Goal: Task Accomplishment & Management: Manage account settings

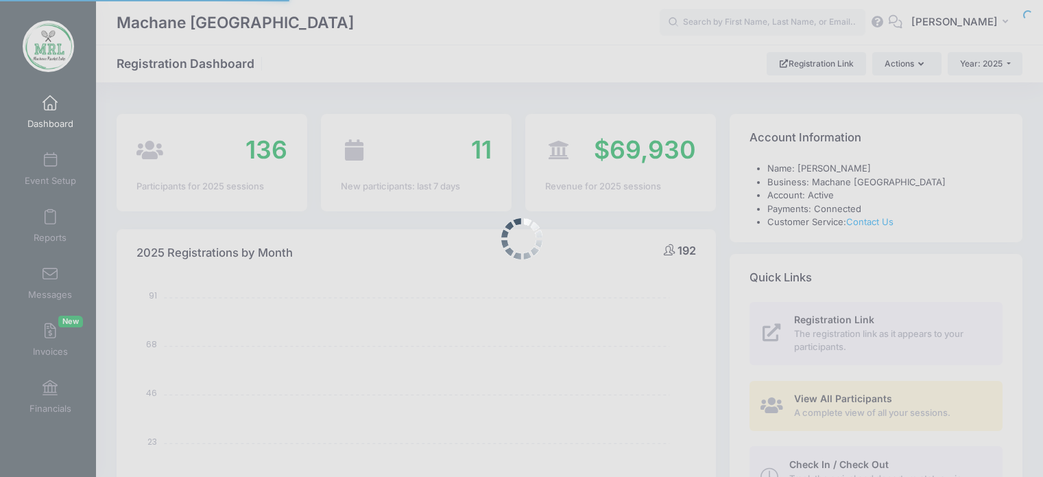
select select
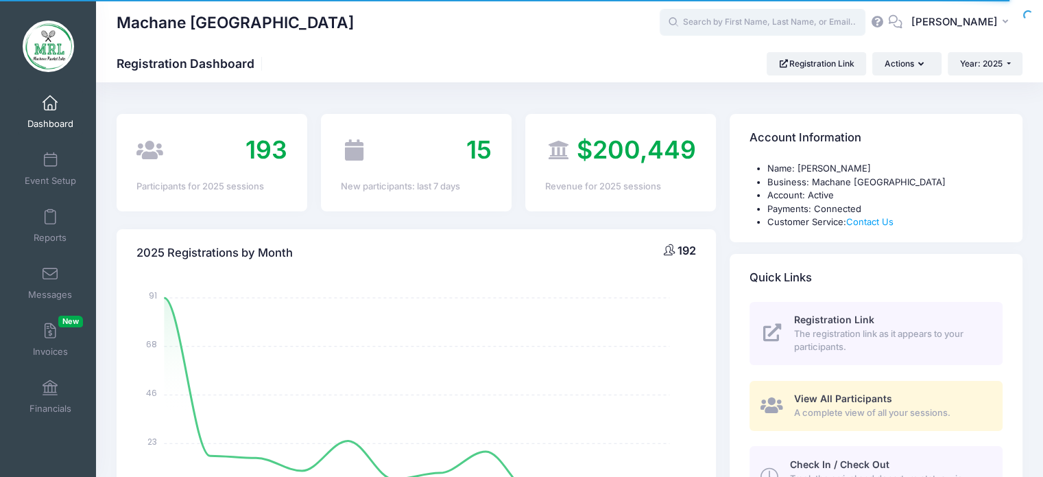
click at [738, 27] on input "text" at bounding box center [763, 22] width 206 height 27
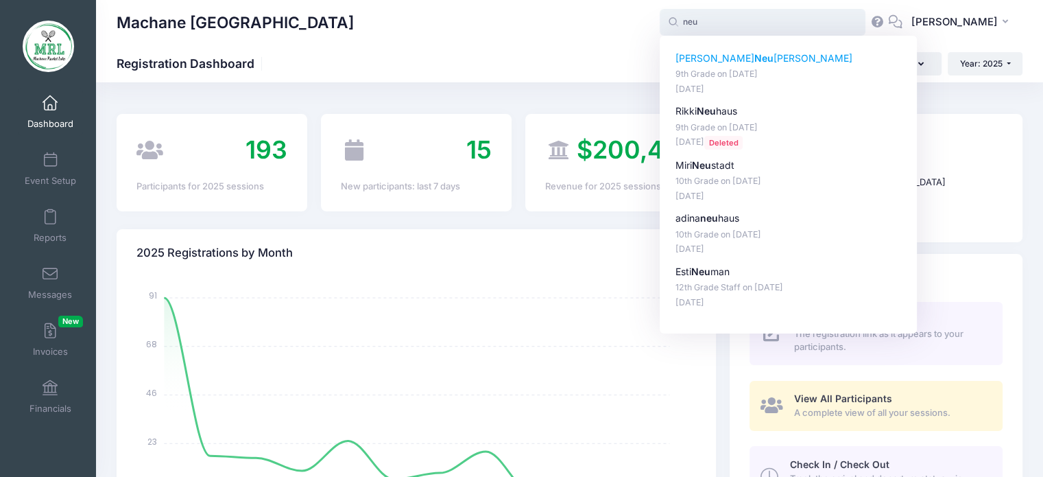
click at [724, 57] on p "Sara Neu wirth" at bounding box center [788, 58] width 226 height 14
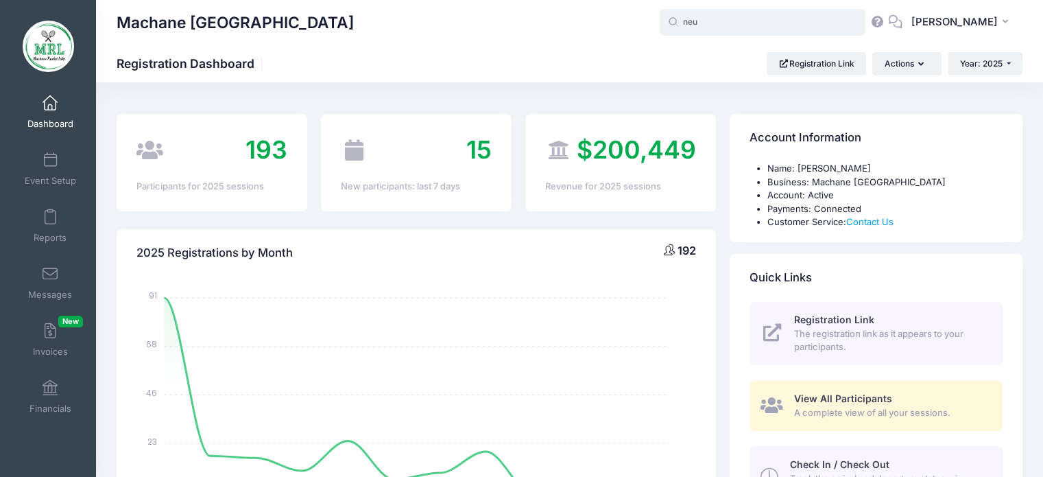
type input "[PERSON_NAME] (9th Grade, [DATE])"
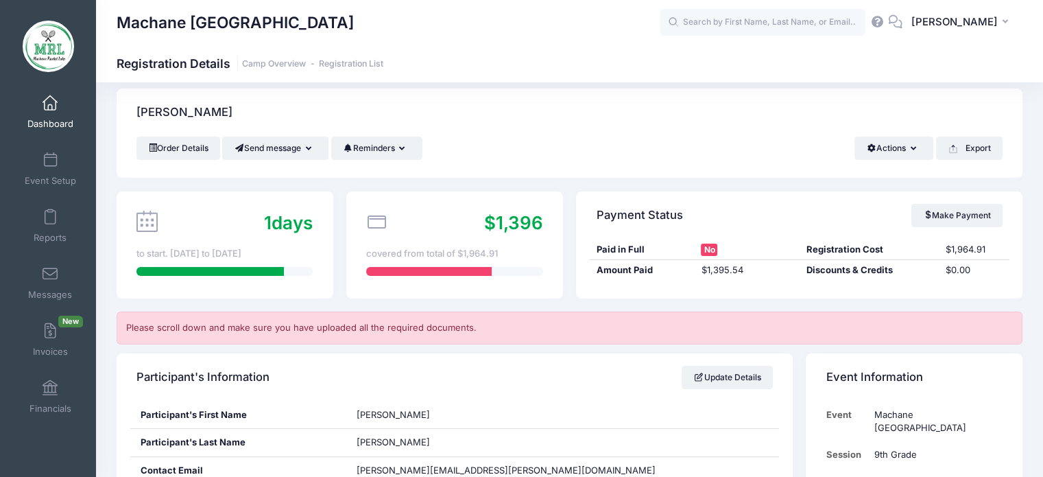
scroll to position [8, 0]
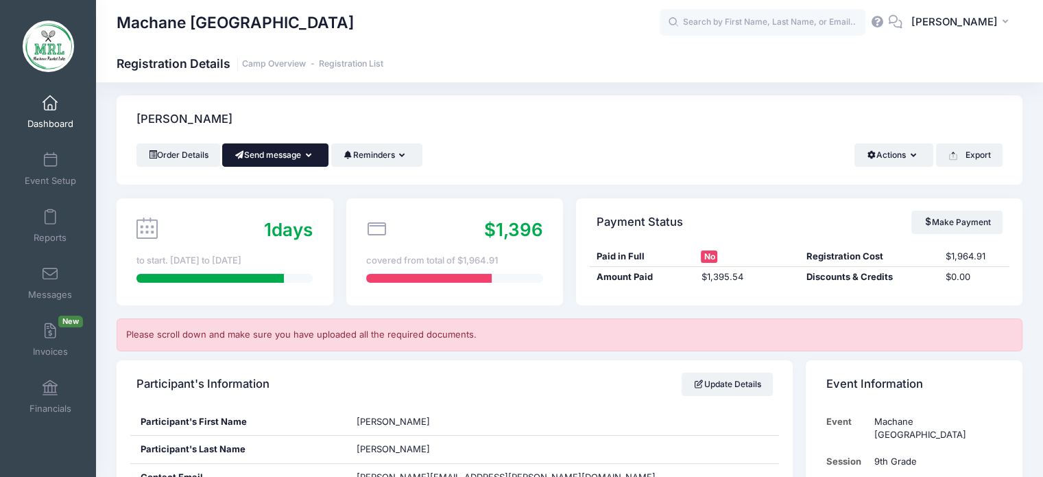
click at [316, 156] on icon "button" at bounding box center [311, 156] width 11 height 0
click at [296, 190] on link "Send Email" at bounding box center [285, 189] width 83 height 26
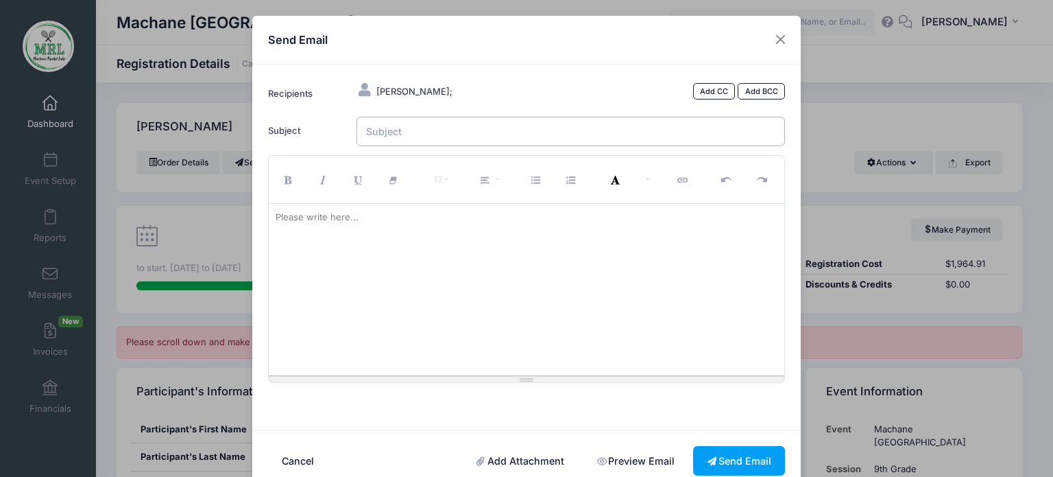
click at [403, 143] on input "Subject" at bounding box center [571, 131] width 429 height 29
type input "MRL"
click at [344, 227] on div "Please write here..." at bounding box center [317, 217] width 97 height 27
click at [511, 247] on div "Good Morning It does not look like we received the insurance form" at bounding box center [527, 289] width 516 height 171
click at [505, 464] on link "Add Attachment" at bounding box center [521, 460] width 116 height 29
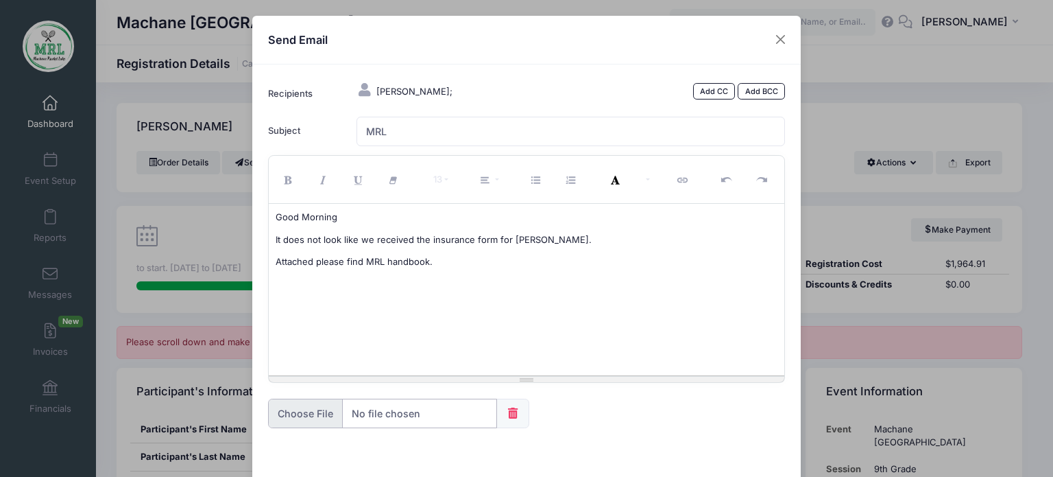
click at [405, 416] on input "file" at bounding box center [382, 412] width 229 height 29
type input "C:\fakepath\Handbook.pdf"
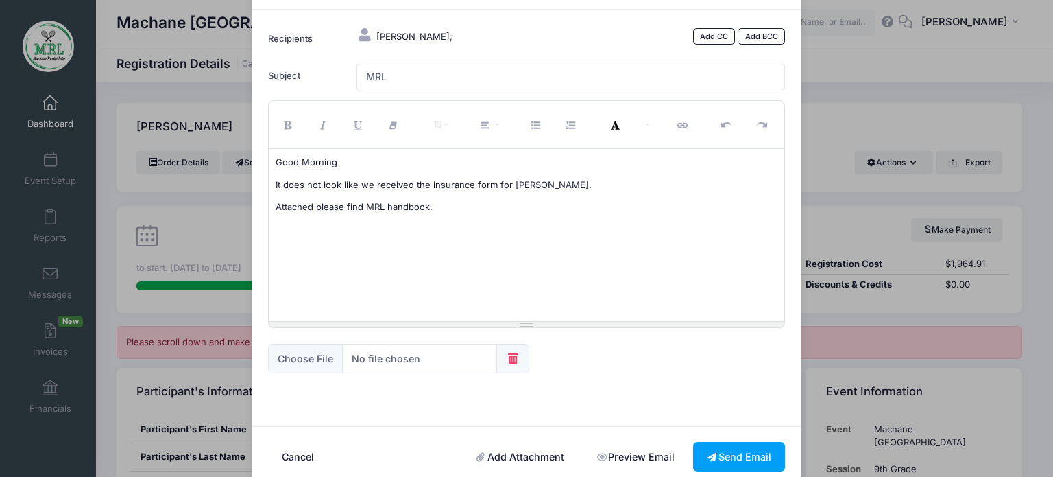
scroll to position [80, 0]
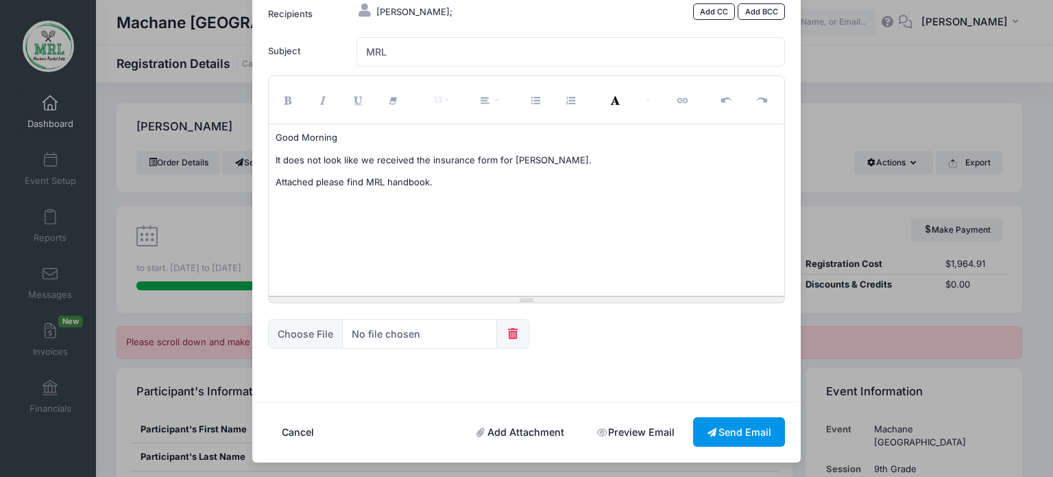
click at [741, 438] on button "Send Email" at bounding box center [739, 431] width 92 height 29
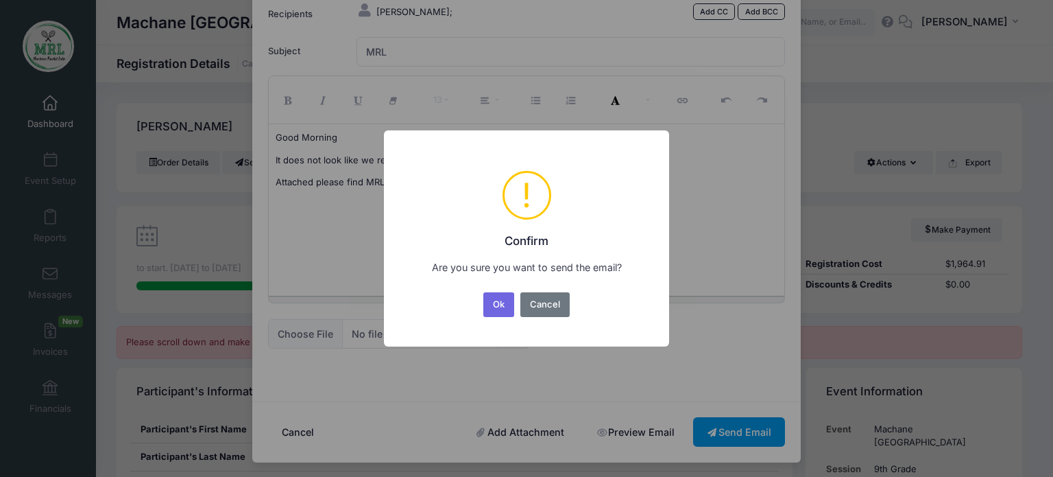
scroll to position [0, 0]
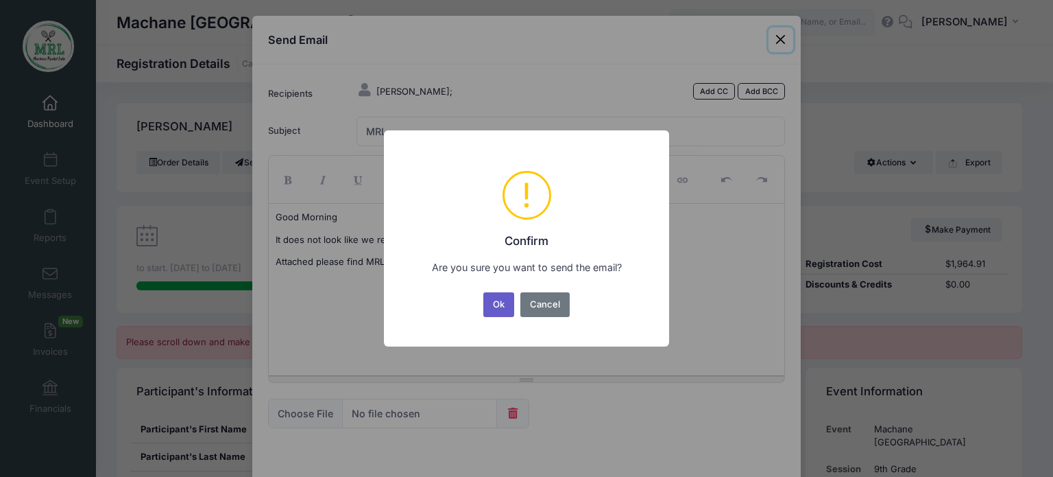
click at [494, 302] on button "Ok" at bounding box center [499, 304] width 32 height 25
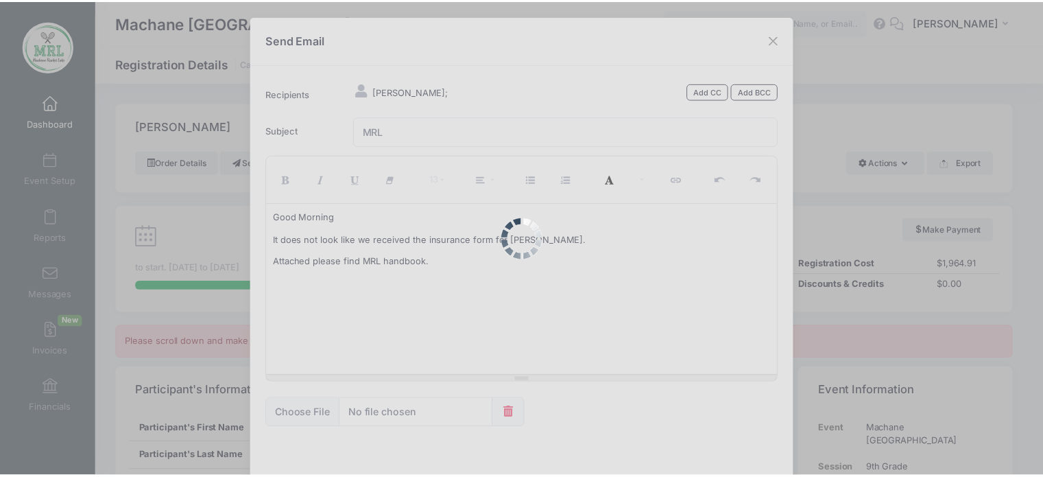
scroll to position [80, 0]
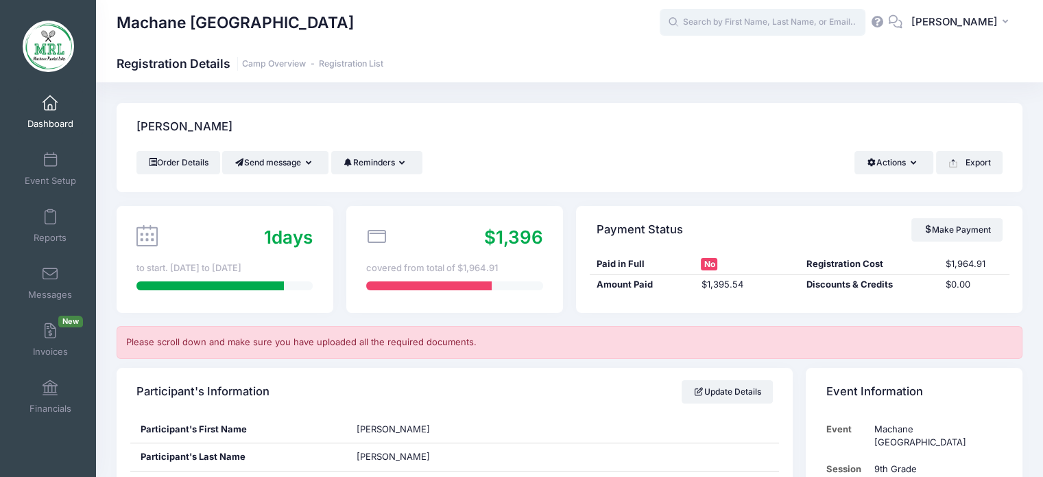
click at [731, 29] on input "text" at bounding box center [763, 22] width 206 height 27
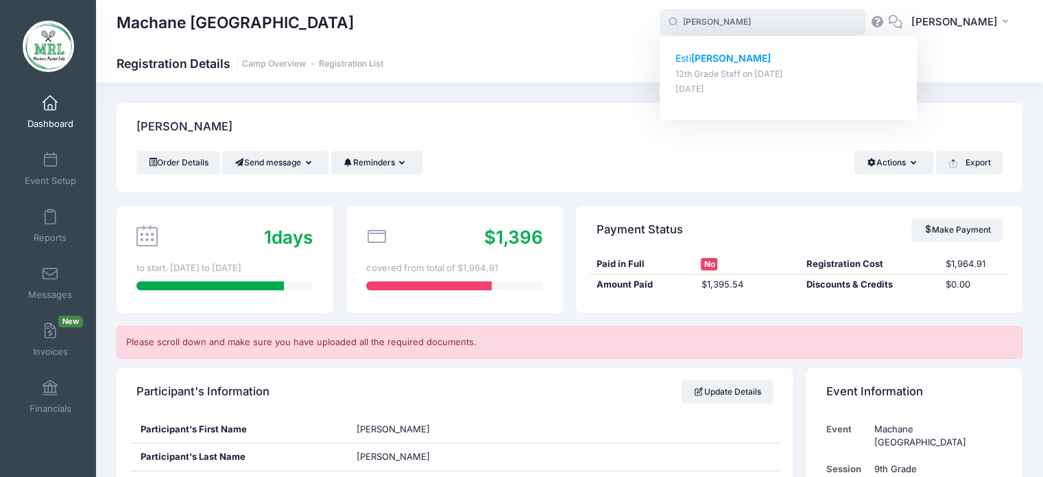
click at [716, 57] on strong "Neuman" at bounding box center [731, 58] width 80 height 12
type input "Esti Neuman (12th Grade Staff, Aug-14, 2025)"
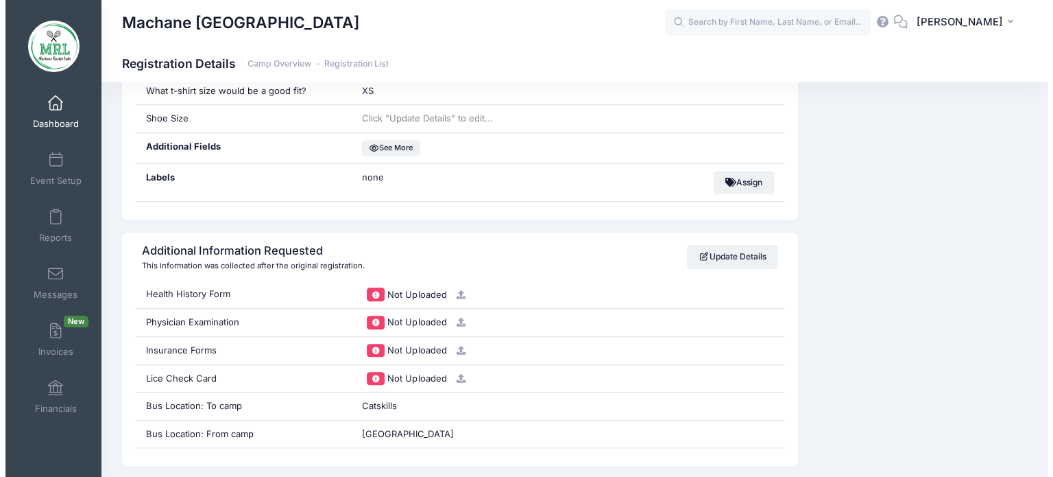
scroll to position [1223, 0]
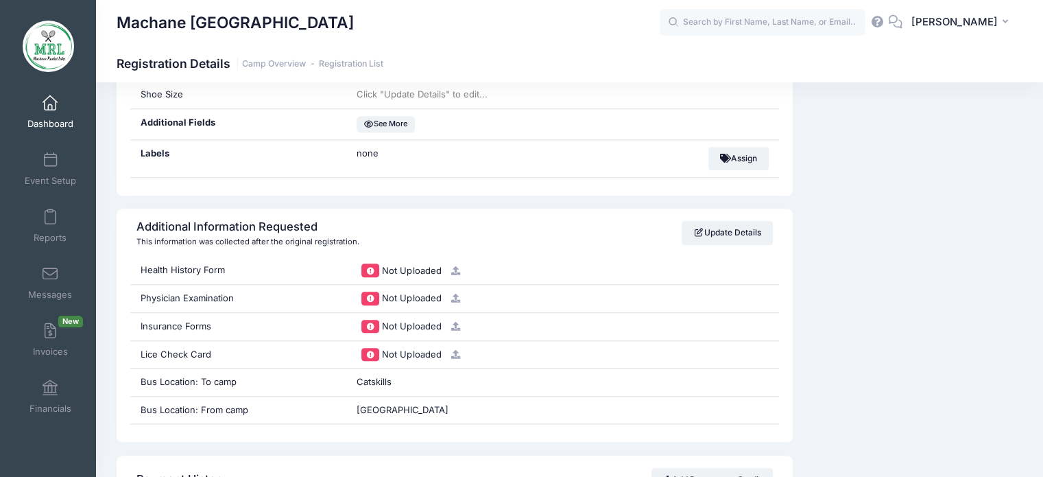
drag, startPoint x: 1049, startPoint y: 37, endPoint x: 1053, endPoint y: 235, distance: 198.2
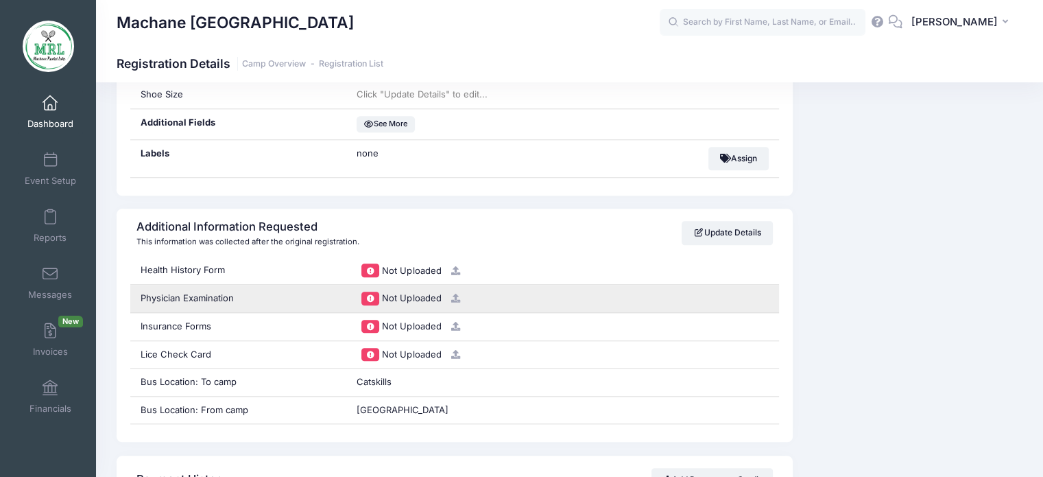
click at [453, 296] on icon at bounding box center [455, 298] width 11 height 9
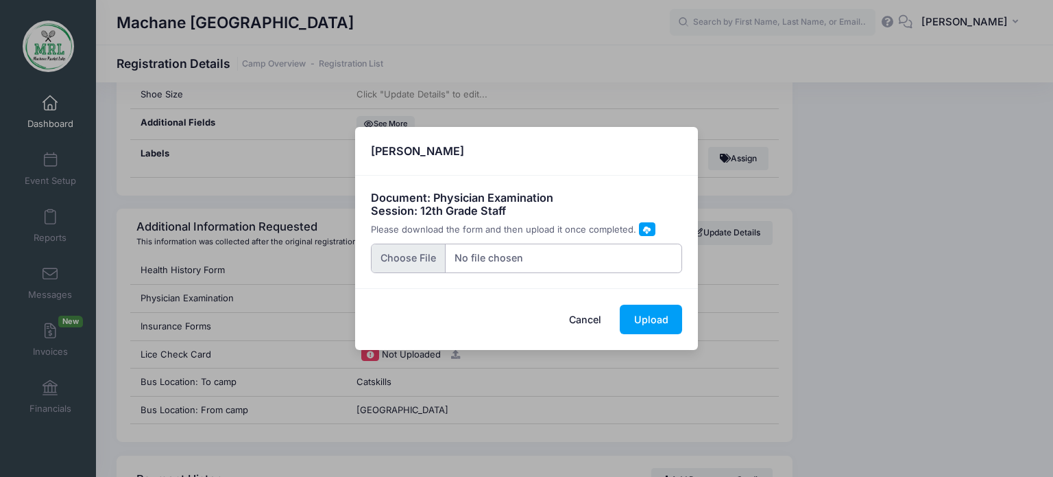
click at [399, 254] on input "file" at bounding box center [527, 257] width 312 height 29
type input "C:\fakepath\n1.pdf"
click at [650, 324] on button "Upload" at bounding box center [651, 318] width 62 height 29
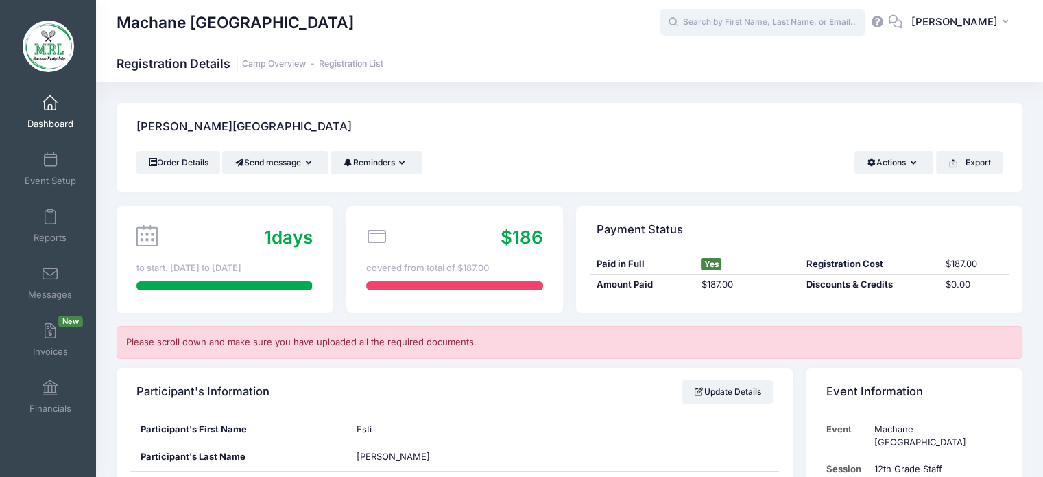
click at [733, 29] on input "text" at bounding box center [763, 22] width 206 height 27
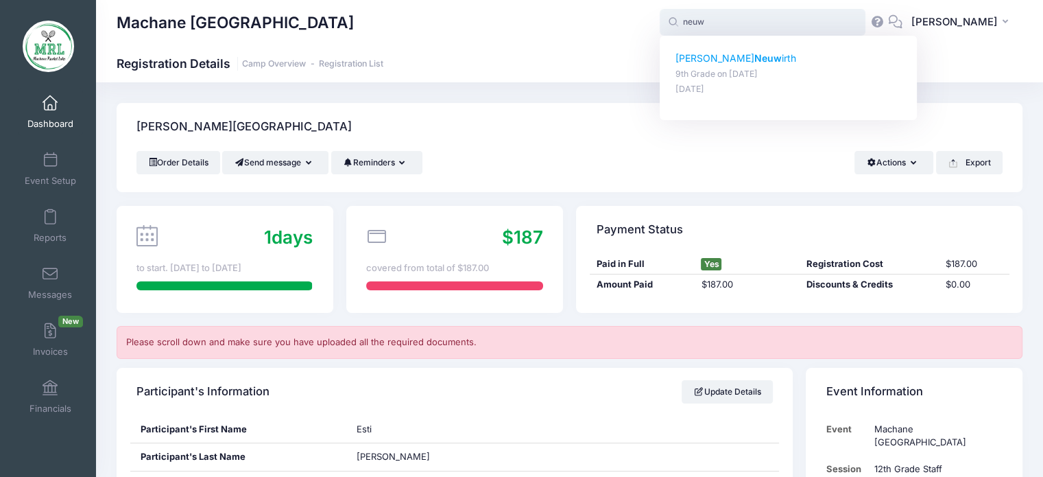
click at [754, 57] on strong "Neuw" at bounding box center [767, 58] width 27 height 12
type input "[PERSON_NAME] (9th Grade, [DATE])"
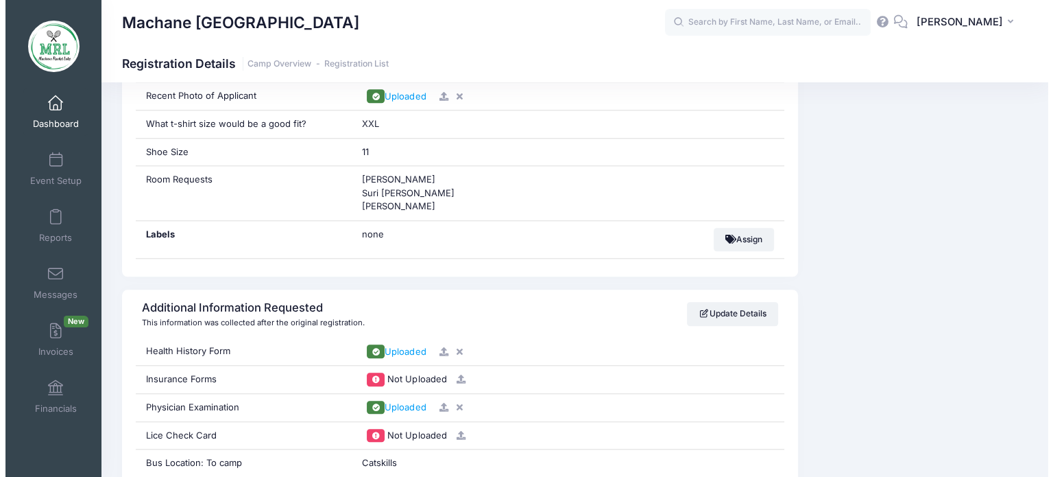
scroll to position [1208, 0]
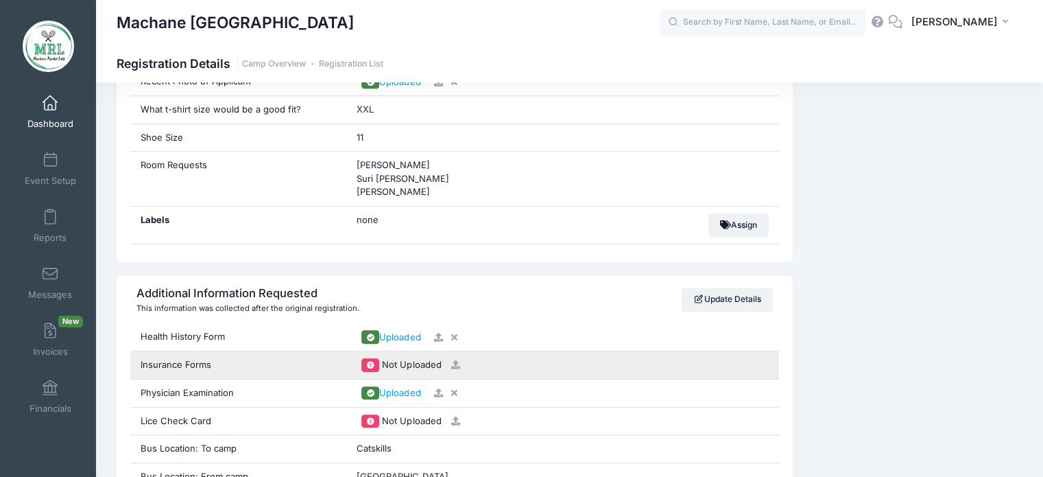
click at [452, 360] on icon at bounding box center [455, 364] width 11 height 9
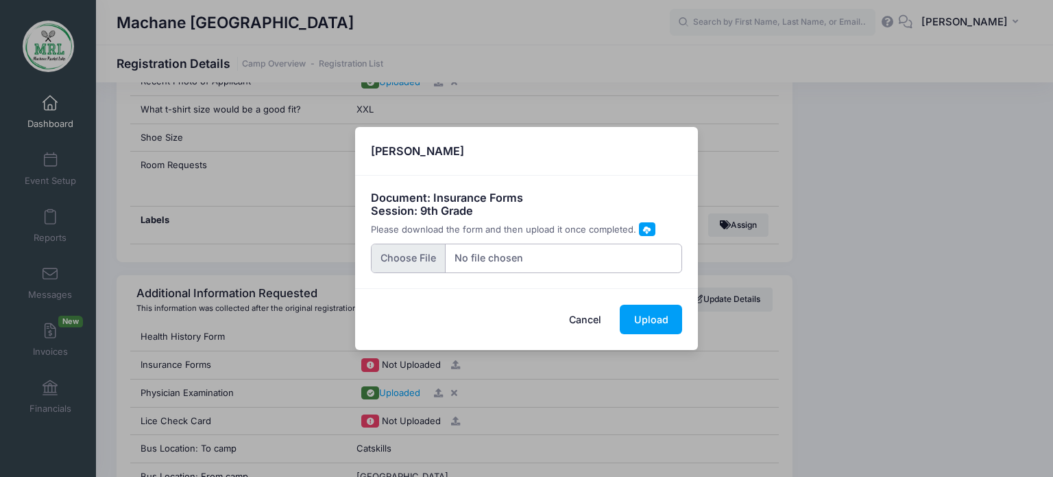
click at [409, 256] on input "file" at bounding box center [527, 257] width 312 height 29
type input "C:\fakepath\20250812_085202.jpg"
click at [646, 315] on button "Upload" at bounding box center [651, 318] width 62 height 29
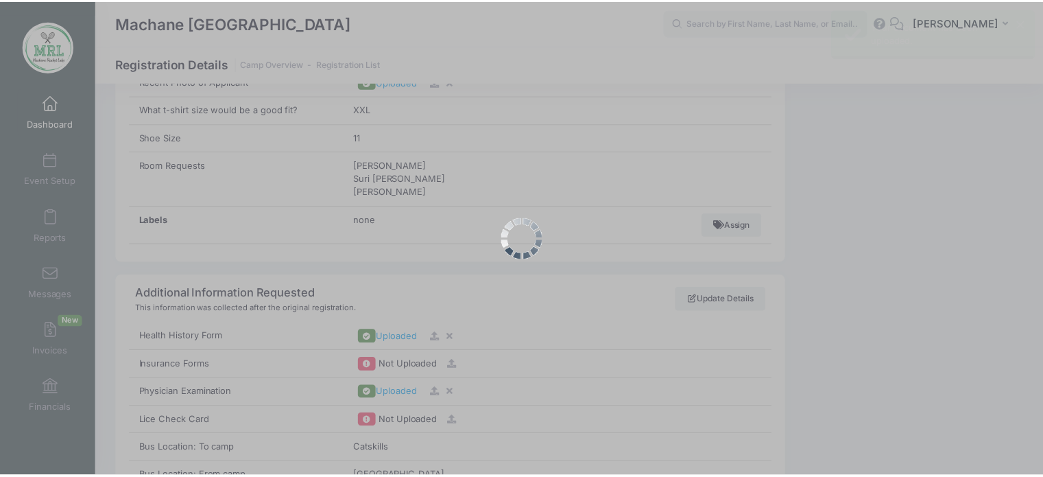
scroll to position [0, 0]
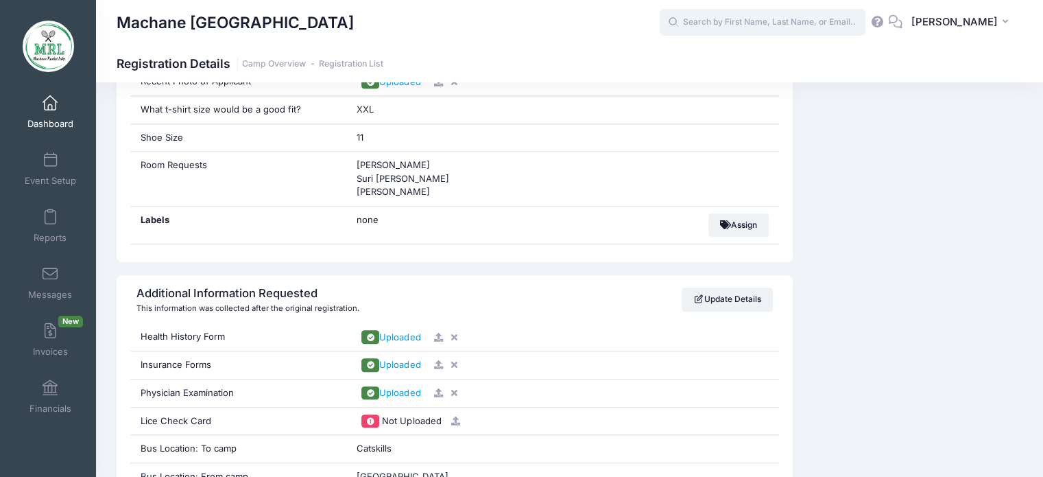
click at [795, 16] on input "text" at bounding box center [763, 22] width 206 height 27
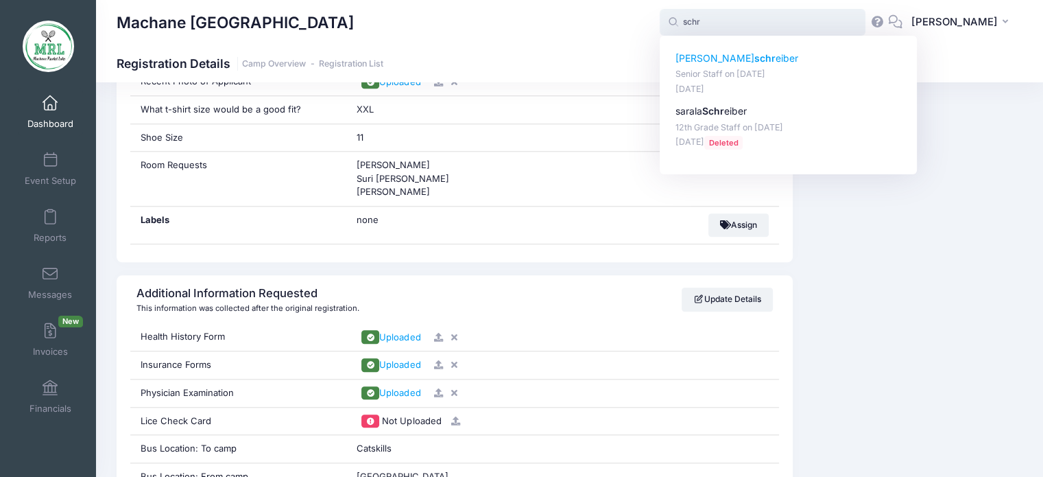
click at [754, 60] on strong "schr" at bounding box center [764, 58] width 21 height 12
type input "[PERSON_NAME] (Senior Staff, [DATE])"
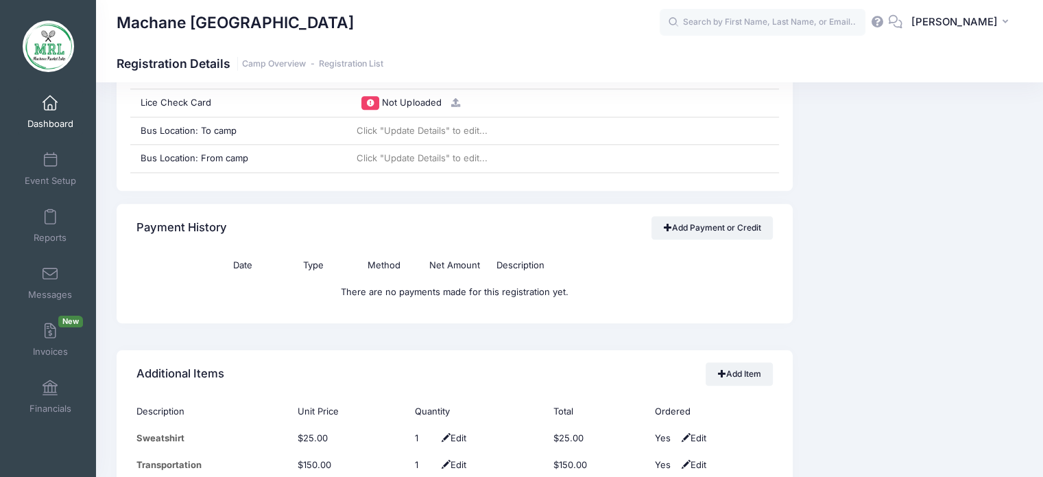
scroll to position [1468, 0]
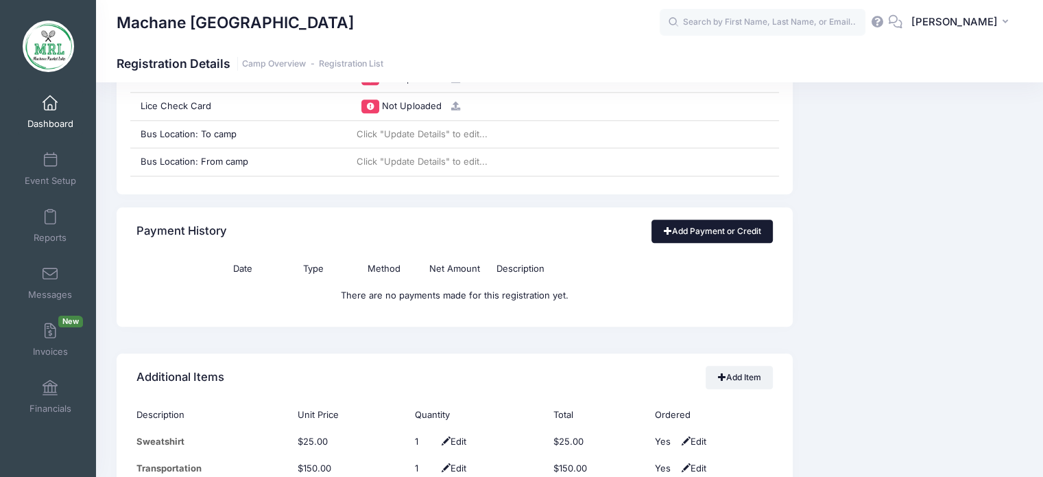
click at [728, 227] on link "Add Payment or Credit" at bounding box center [711, 230] width 121 height 23
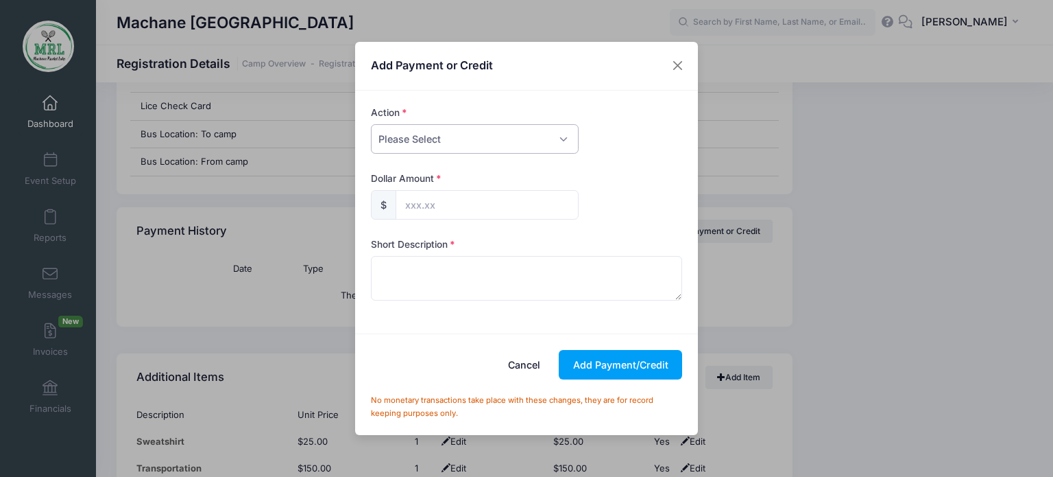
click at [561, 145] on select "Please Select Payment Credit Refund (Offline)" at bounding box center [475, 138] width 208 height 29
select select "payment"
click at [371, 124] on select "Please Select Payment Credit Refund (Offline)" at bounding box center [475, 138] width 208 height 29
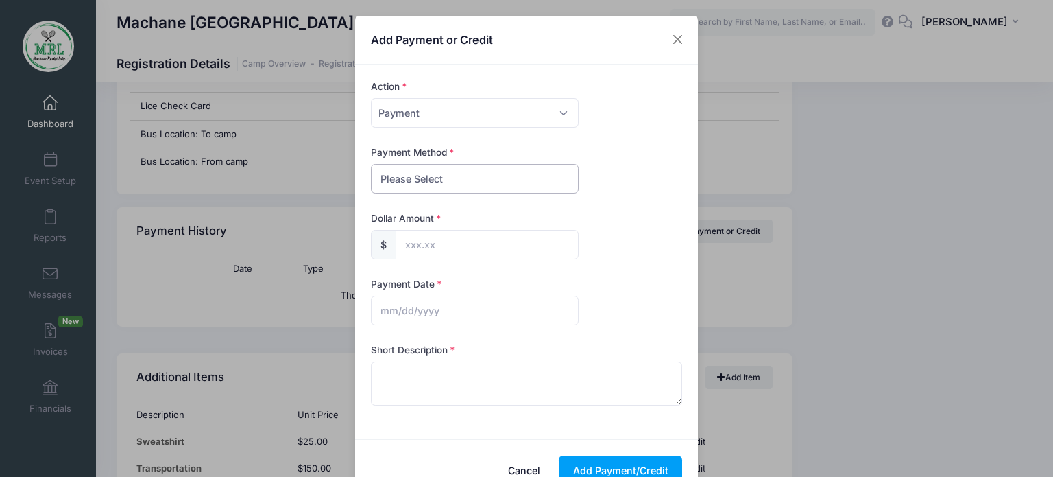
click at [513, 184] on select "Please Select PayPal Cash Check Bank Transfer Other" at bounding box center [475, 178] width 208 height 29
select select "bank transfer"
click at [371, 164] on select "Please Select PayPal Cash Check Bank Transfer Other" at bounding box center [475, 178] width 208 height 29
click at [464, 248] on input "text" at bounding box center [487, 244] width 183 height 29
type input "187.00"
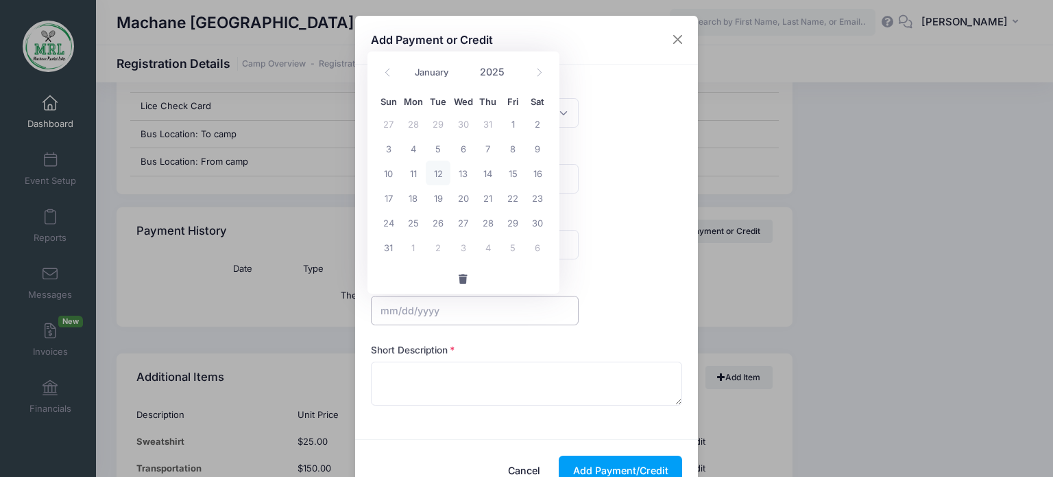
click at [431, 314] on input "text" at bounding box center [475, 310] width 208 height 29
click at [441, 175] on span "12" at bounding box center [438, 172] width 25 height 25
type input "08/12/2025"
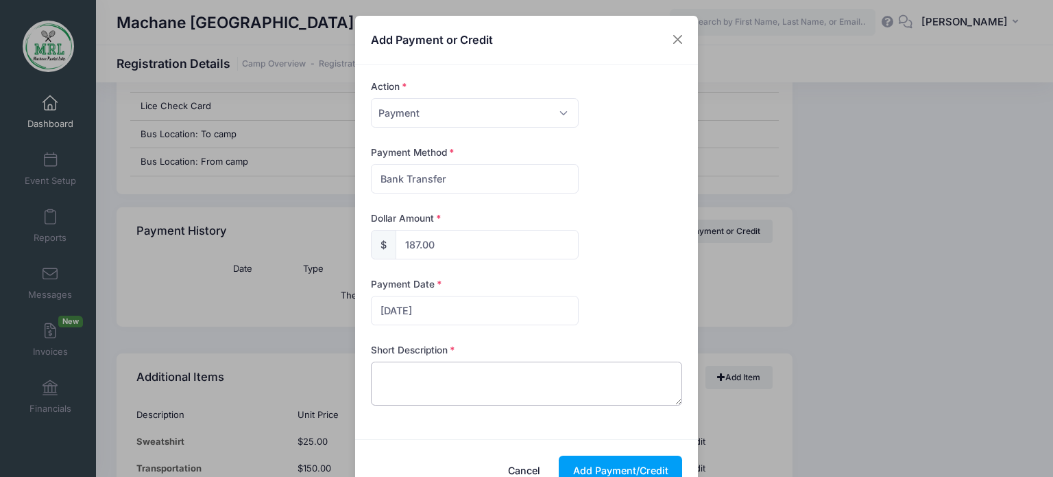
click at [479, 379] on textarea at bounding box center [527, 383] width 312 height 44
type textarea "zelle"
click at [622, 464] on button "Add Payment/Credit" at bounding box center [620, 469] width 123 height 29
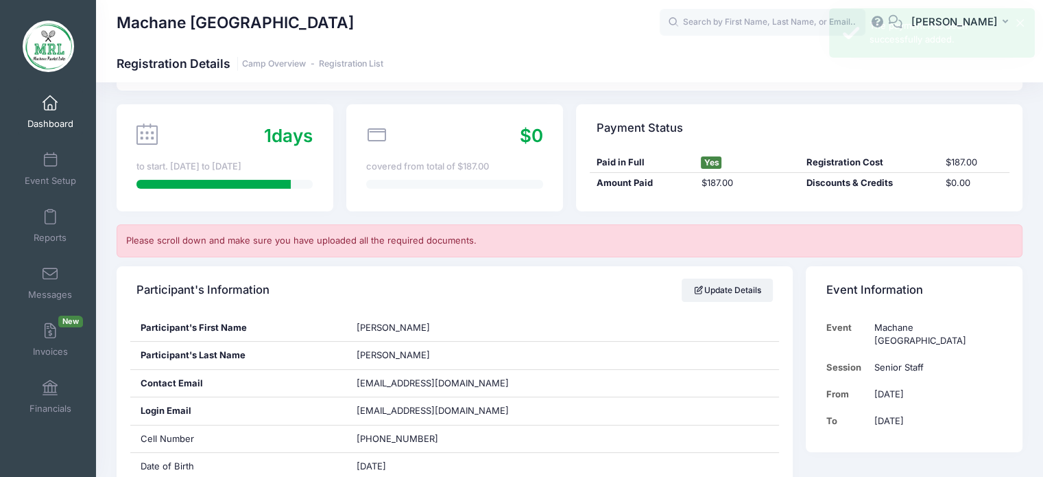
scroll to position [0, 0]
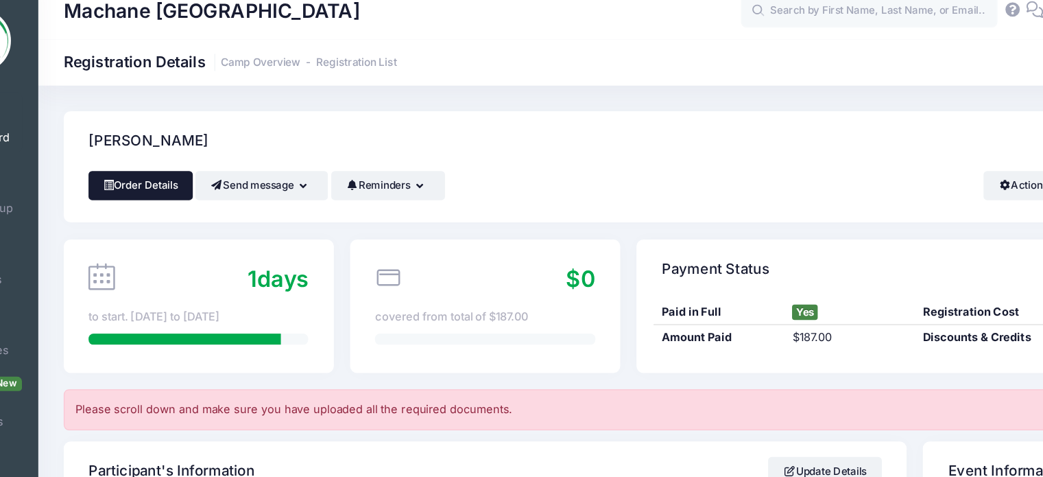
click at [160, 160] on link "Order Details" at bounding box center [178, 162] width 84 height 23
click at [516, 211] on div "$0 covered from total of $187.00" at bounding box center [454, 259] width 217 height 107
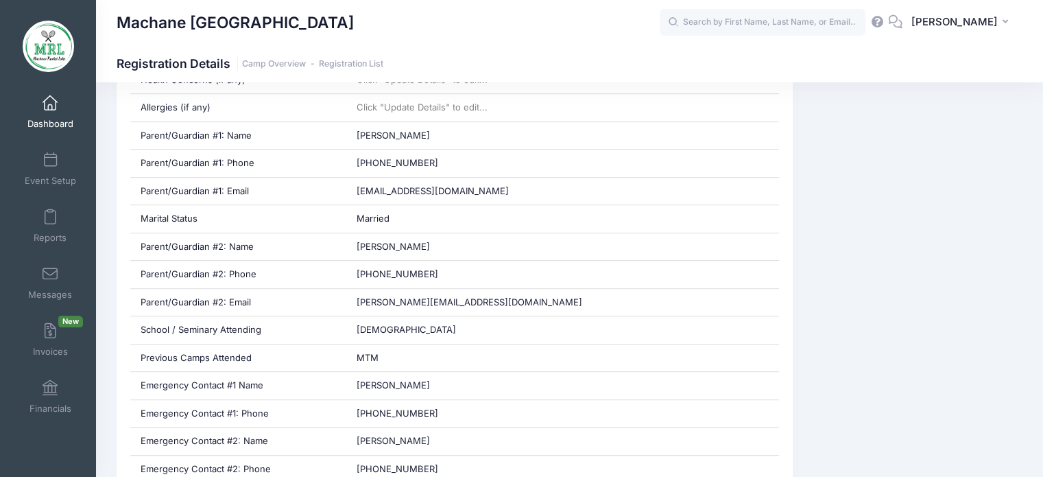
scroll to position [634, 0]
